Goal: Information Seeking & Learning: Find specific fact

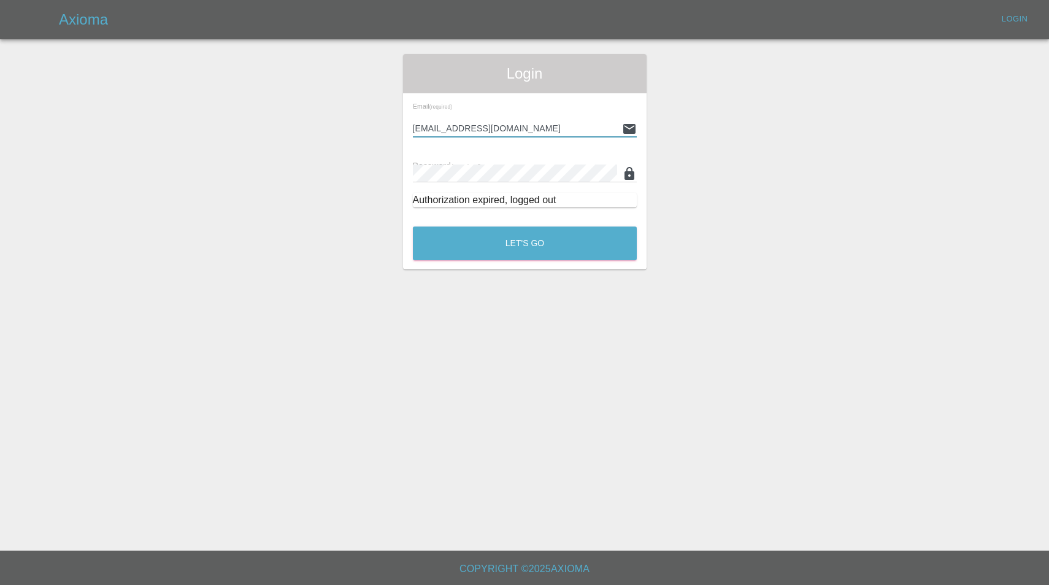
type input "enquiries@colourtouch.co.uk"
click at [524, 243] on button "Let's Go" at bounding box center [525, 243] width 224 height 34
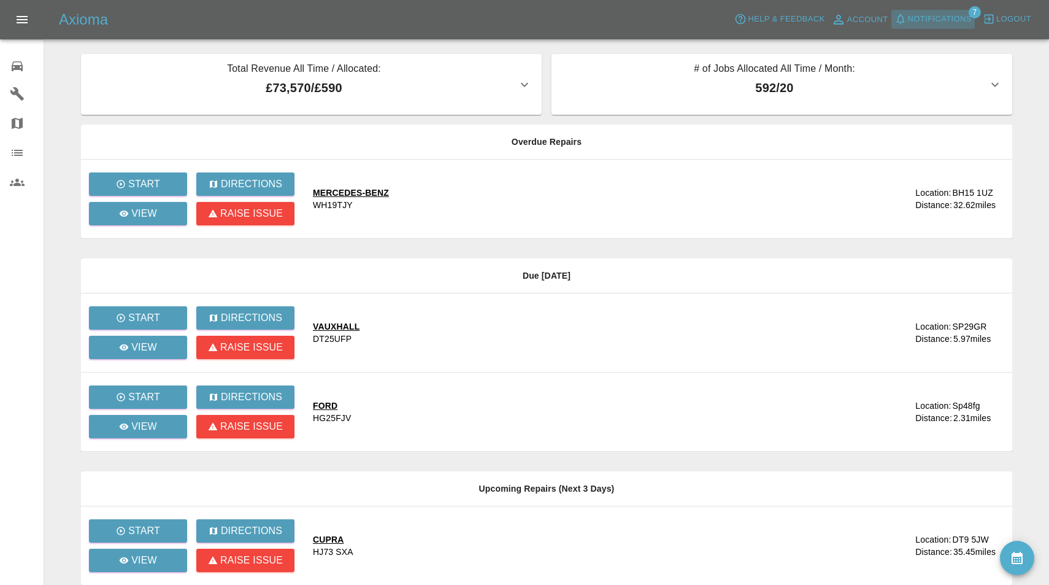
click at [929, 20] on span "Notifications" at bounding box center [940, 19] width 64 height 14
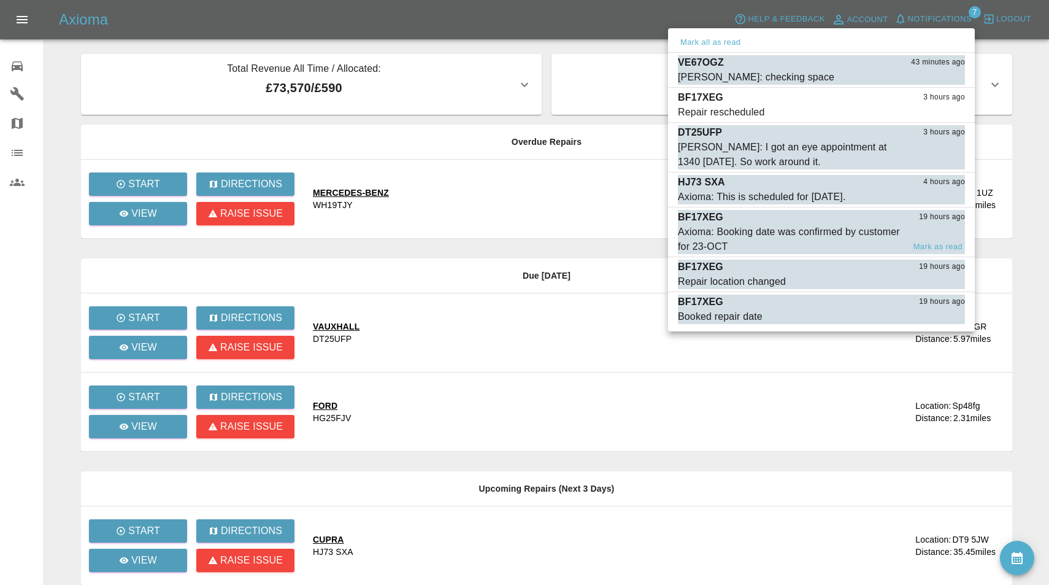
click at [783, 234] on div "Axioma: Booking date was confirmed by customer for 23-OCT" at bounding box center [791, 238] width 226 height 29
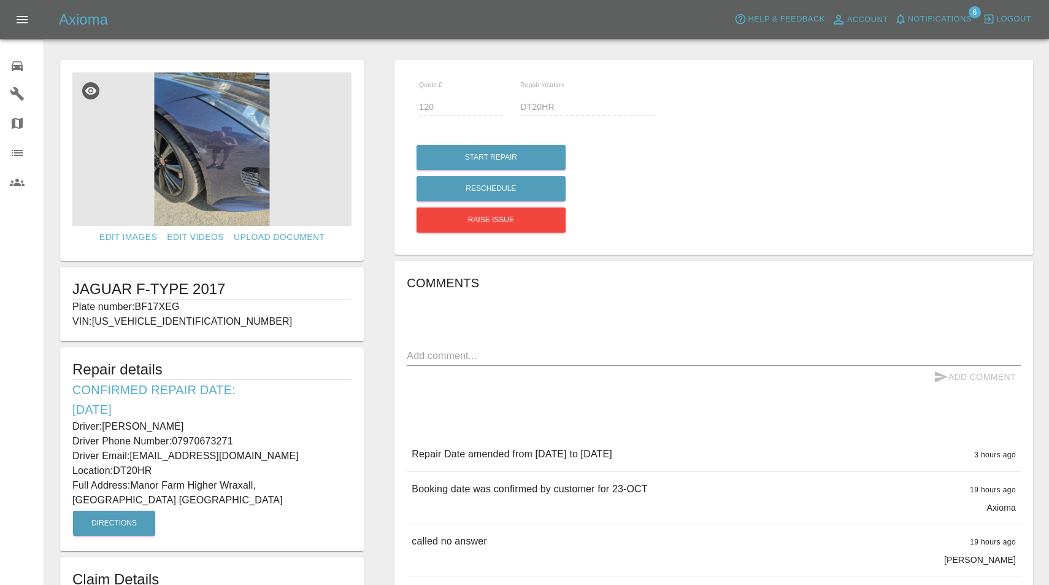
drag, startPoint x: 138, startPoint y: 305, endPoint x: 196, endPoint y: 305, distance: 57.7
click at [196, 305] on p "Plate number: BF17XEG" at bounding box center [211, 306] width 279 height 15
copy p "BF17XEG"
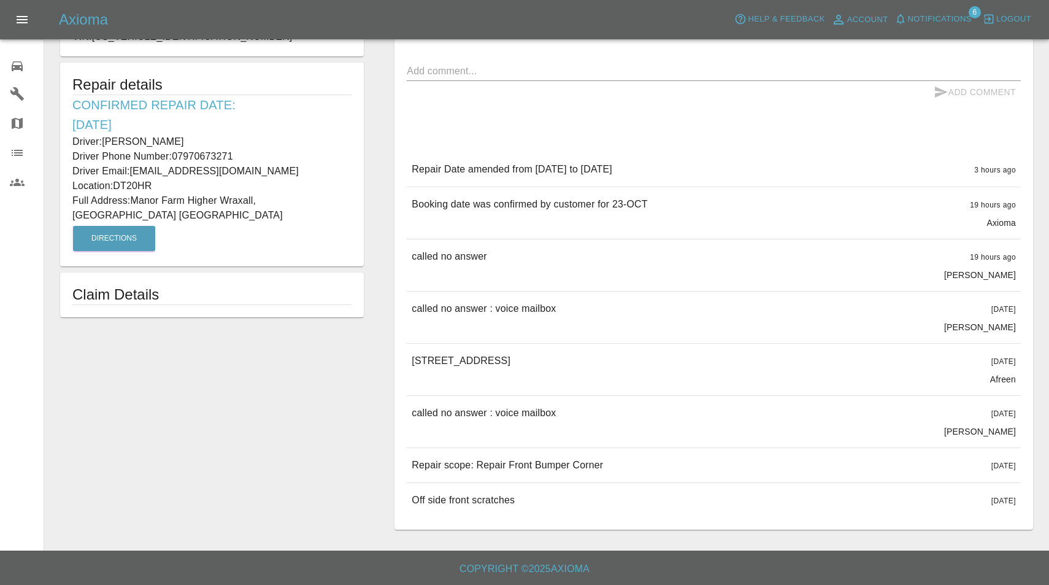
scroll to position [284, 0]
drag, startPoint x: 412, startPoint y: 463, endPoint x: 645, endPoint y: 467, distance: 233.7
click at [645, 467] on div "Repair scope: Repair Front Bumper Corner 8 days ago" at bounding box center [714, 465] width 614 height 34
copy p "Repair scope: Repair Front Bumper Corner"
drag, startPoint x: 105, startPoint y: 140, endPoint x: 247, endPoint y: 155, distance: 143.1
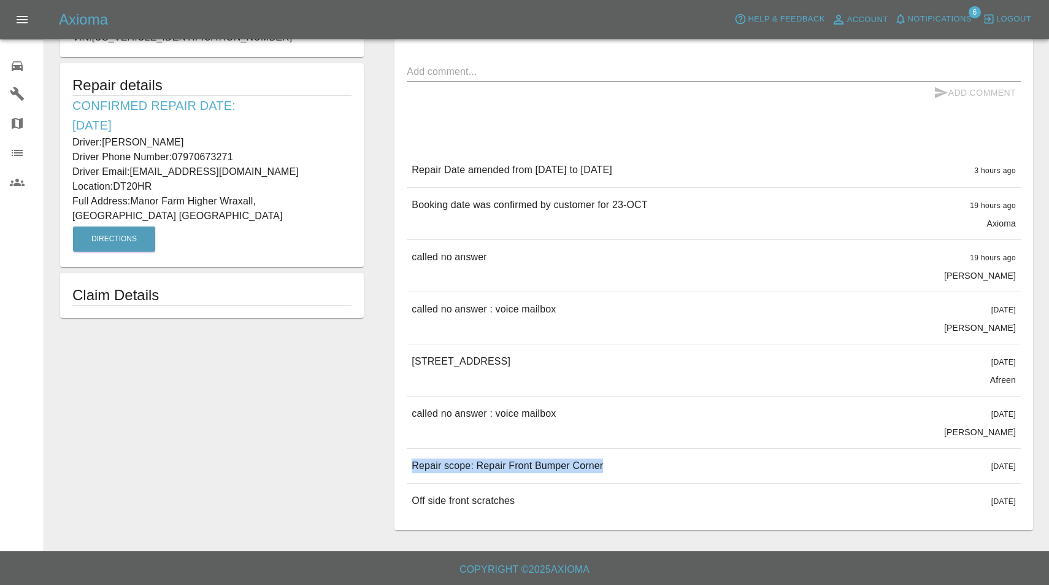
click at [247, 155] on div "Driver: Sean Williams Driver Phone Number: 07970673271 Driver Email: finefinish…" at bounding box center [211, 157] width 279 height 44
copy div "Sean Williams Driver Phone Number: 07970673271"
drag, startPoint x: 135, startPoint y: 196, endPoint x: 259, endPoint y: 202, distance: 124.1
click at [259, 202] on p "Full Address: Manor Farm Higher Wraxall, Dorchester Dorset" at bounding box center [211, 208] width 279 height 29
copy p "Manor Farm Higher Wraxall,"
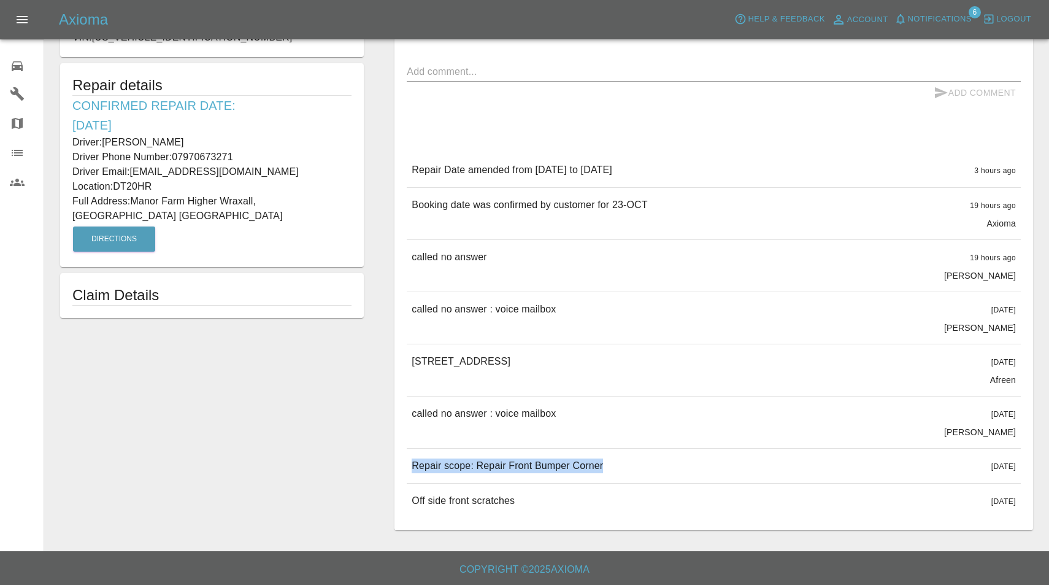
drag, startPoint x: 117, startPoint y: 184, endPoint x: 171, endPoint y: 183, distance: 53.4
click at [171, 183] on p "Location: DT20HR" at bounding box center [211, 186] width 279 height 15
copy p "DT20HR"
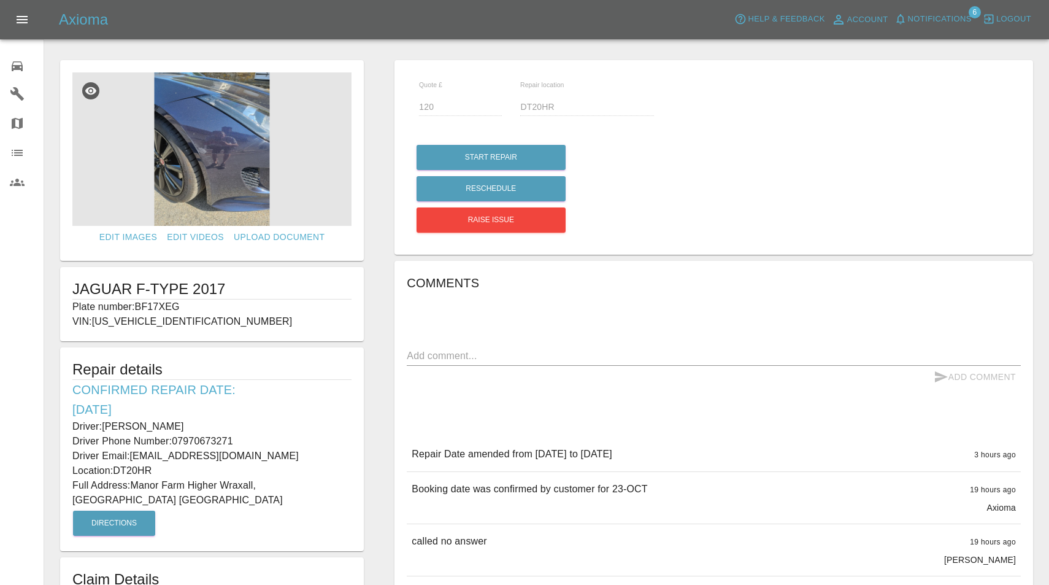
scroll to position [0, 0]
click at [165, 158] on img at bounding box center [211, 148] width 279 height 153
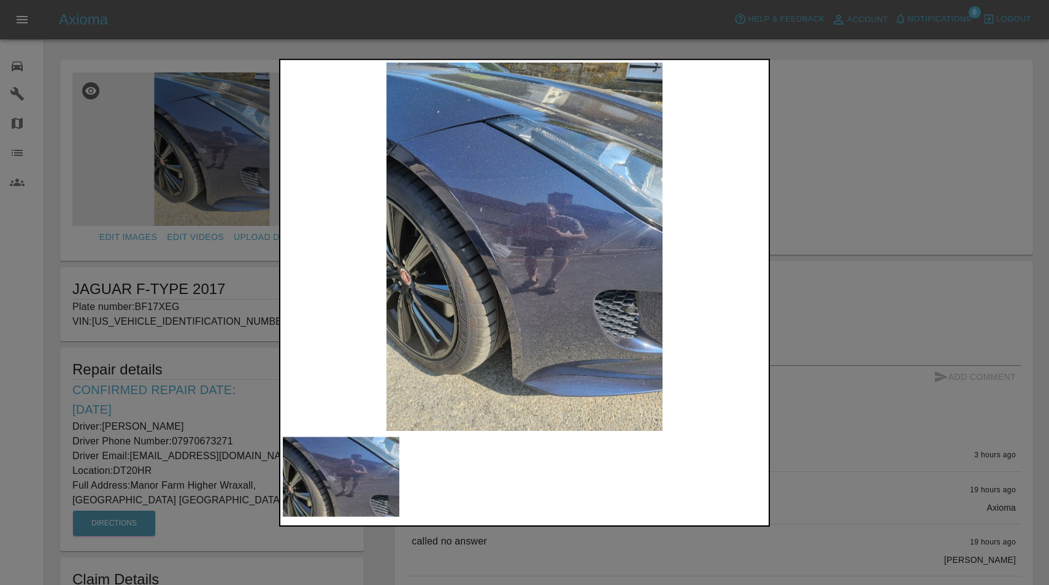
click at [803, 93] on div at bounding box center [524, 292] width 1049 height 585
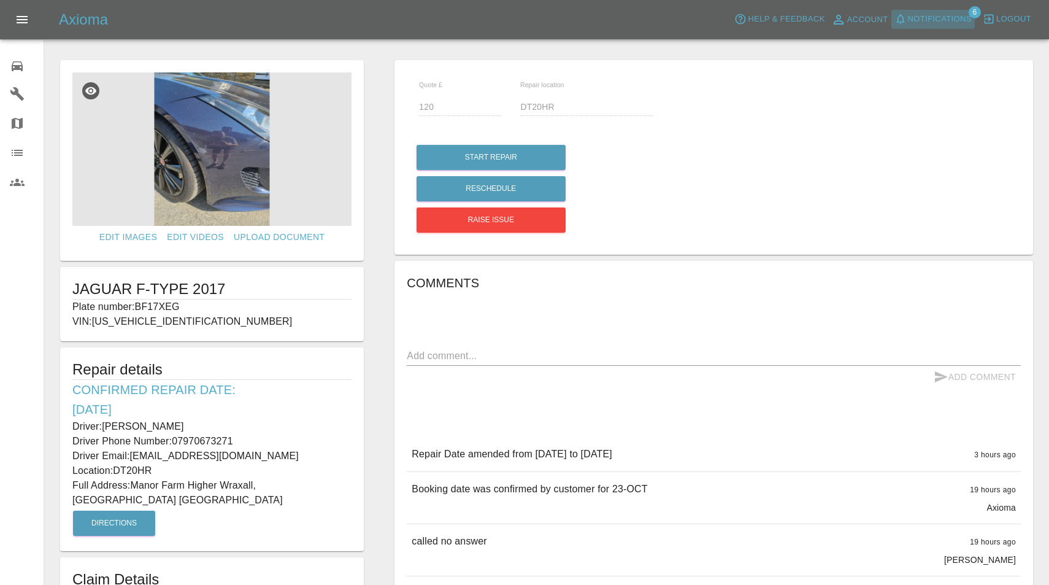
click at [945, 13] on span "Notifications" at bounding box center [940, 19] width 64 height 14
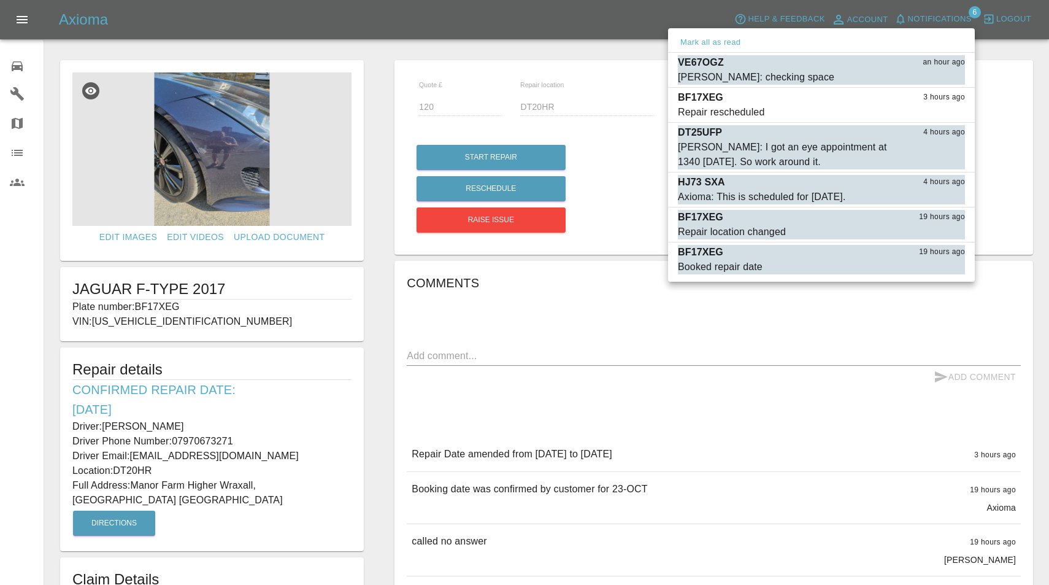
click at [673, 393] on div at bounding box center [524, 292] width 1049 height 585
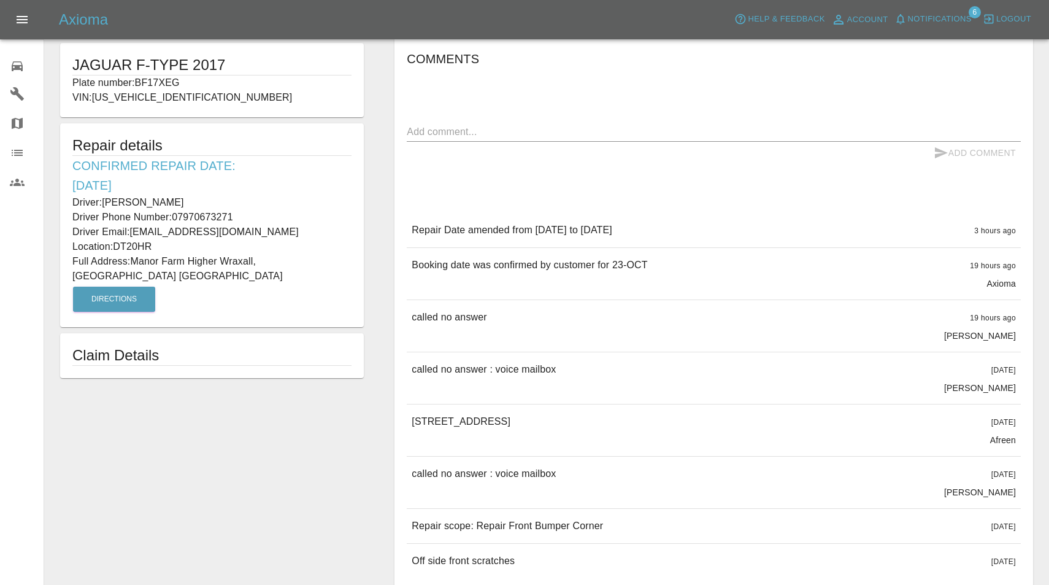
scroll to position [225, 0]
click at [411, 418] on div "10 fore st evershot Dorset DT20JW 2 days ago Afreen" at bounding box center [714, 429] width 614 height 52
drag, startPoint x: 412, startPoint y: 418, endPoint x: 591, endPoint y: 418, distance: 179.1
click at [591, 418] on div "10 fore st evershot Dorset DT20JW 2 days ago Afreen" at bounding box center [714, 429] width 614 height 52
copy p "10 fore st evershot Dorset DT20JW"
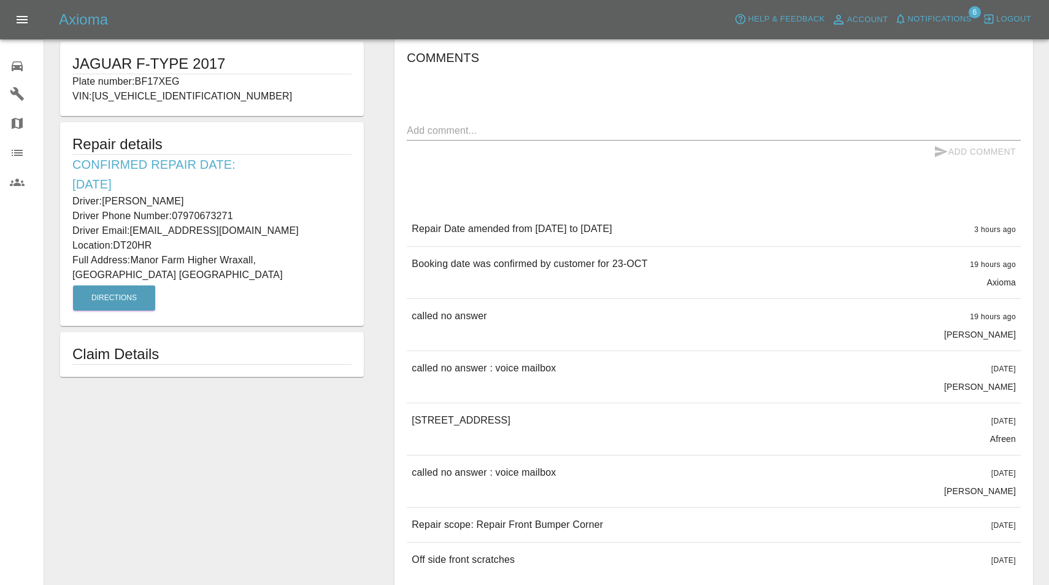
click at [905, 21] on icon "button" at bounding box center [900, 19] width 12 height 12
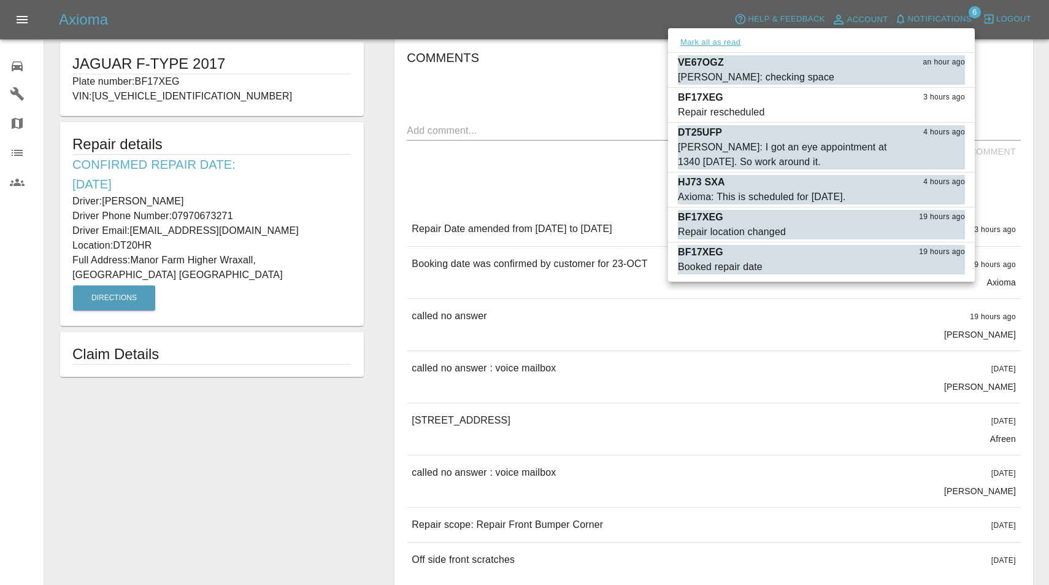
click at [726, 42] on button "Mark all as read" at bounding box center [710, 43] width 65 height 14
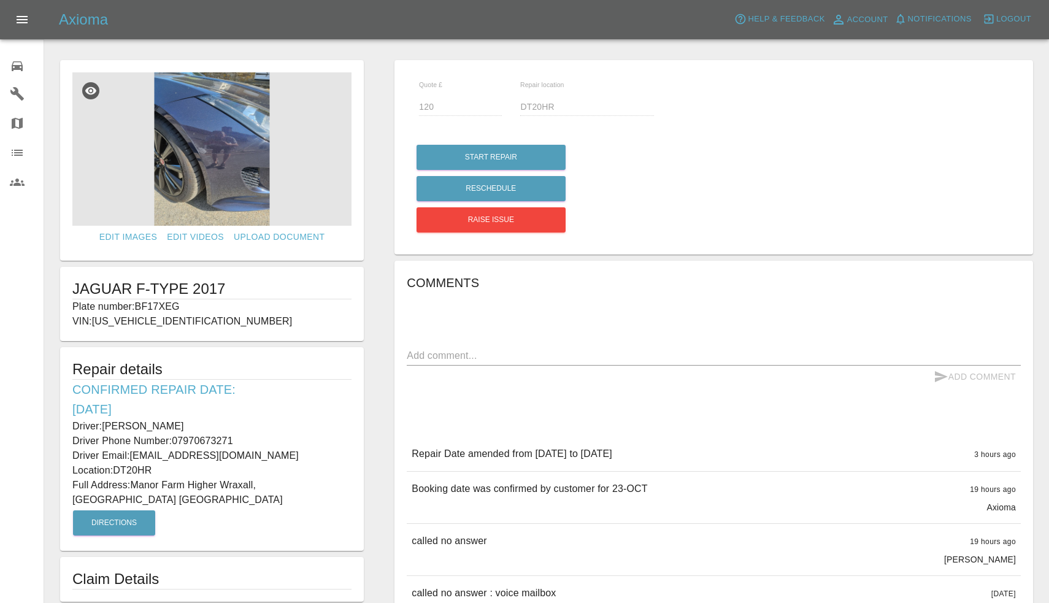
click at [15, 63] on icon at bounding box center [17, 66] width 15 height 15
